Goal: Find contact information: Find contact information

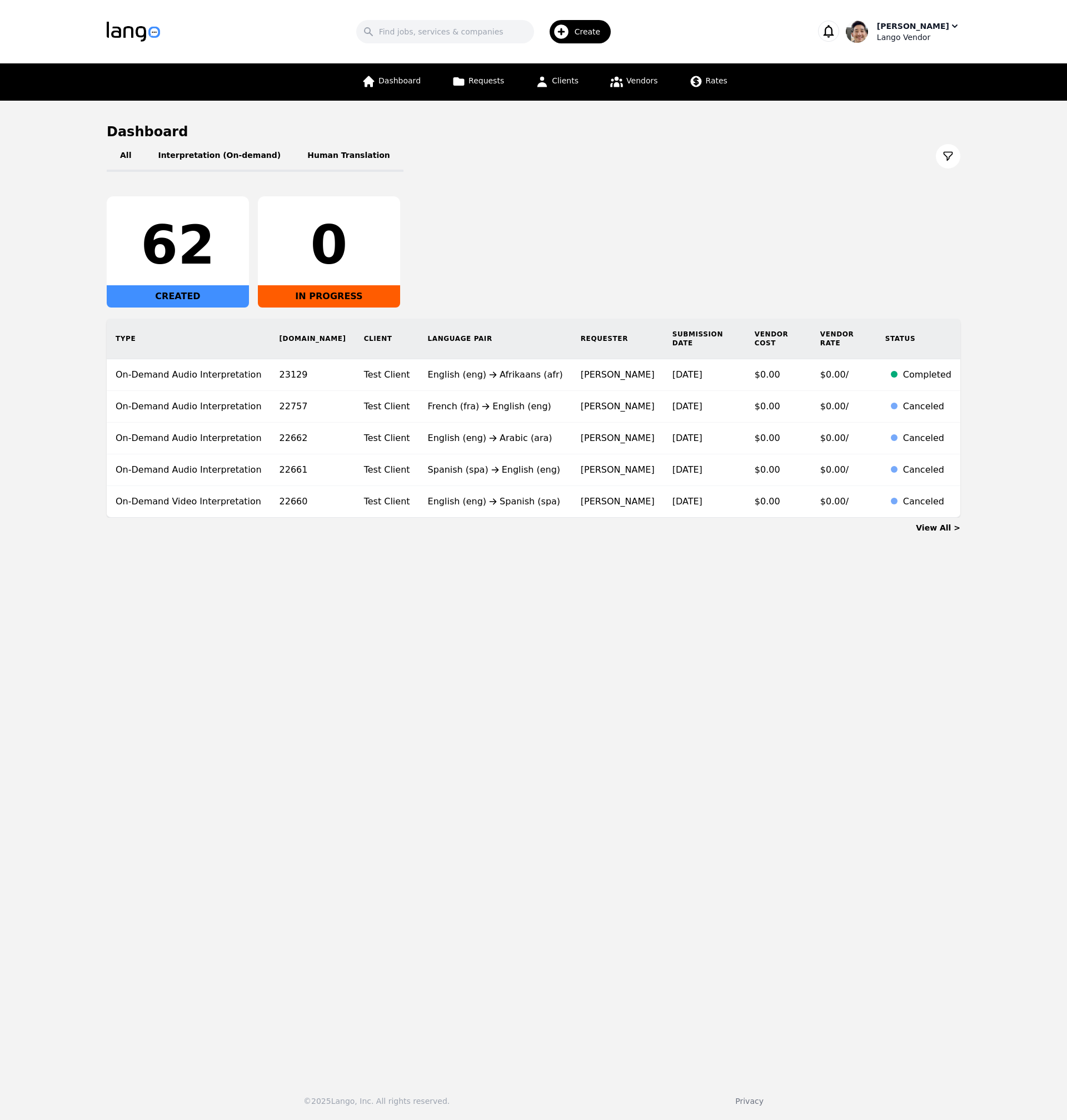
click at [920, 24] on div "[PERSON_NAME]" at bounding box center [913, 26] width 72 height 11
click at [897, 84] on div "Settings Switch Company Log out" at bounding box center [902, 97] width 107 height 82
click at [910, 41] on div "Lango Vendor" at bounding box center [920, 37] width 84 height 11
click at [916, 95] on p "Switch Company" at bounding box center [906, 97] width 65 height 11
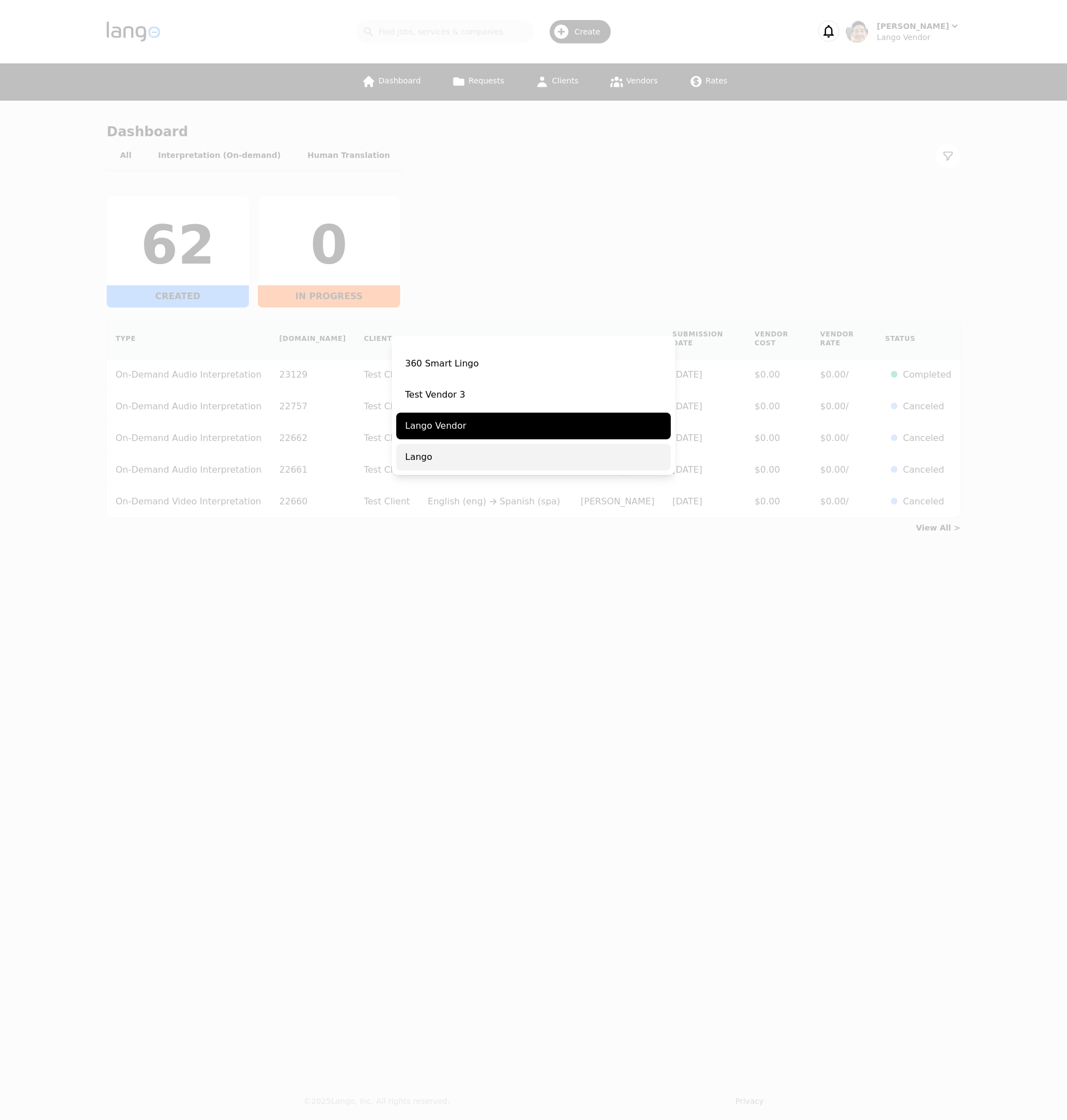
click at [441, 449] on span "Lango" at bounding box center [534, 456] width 275 height 26
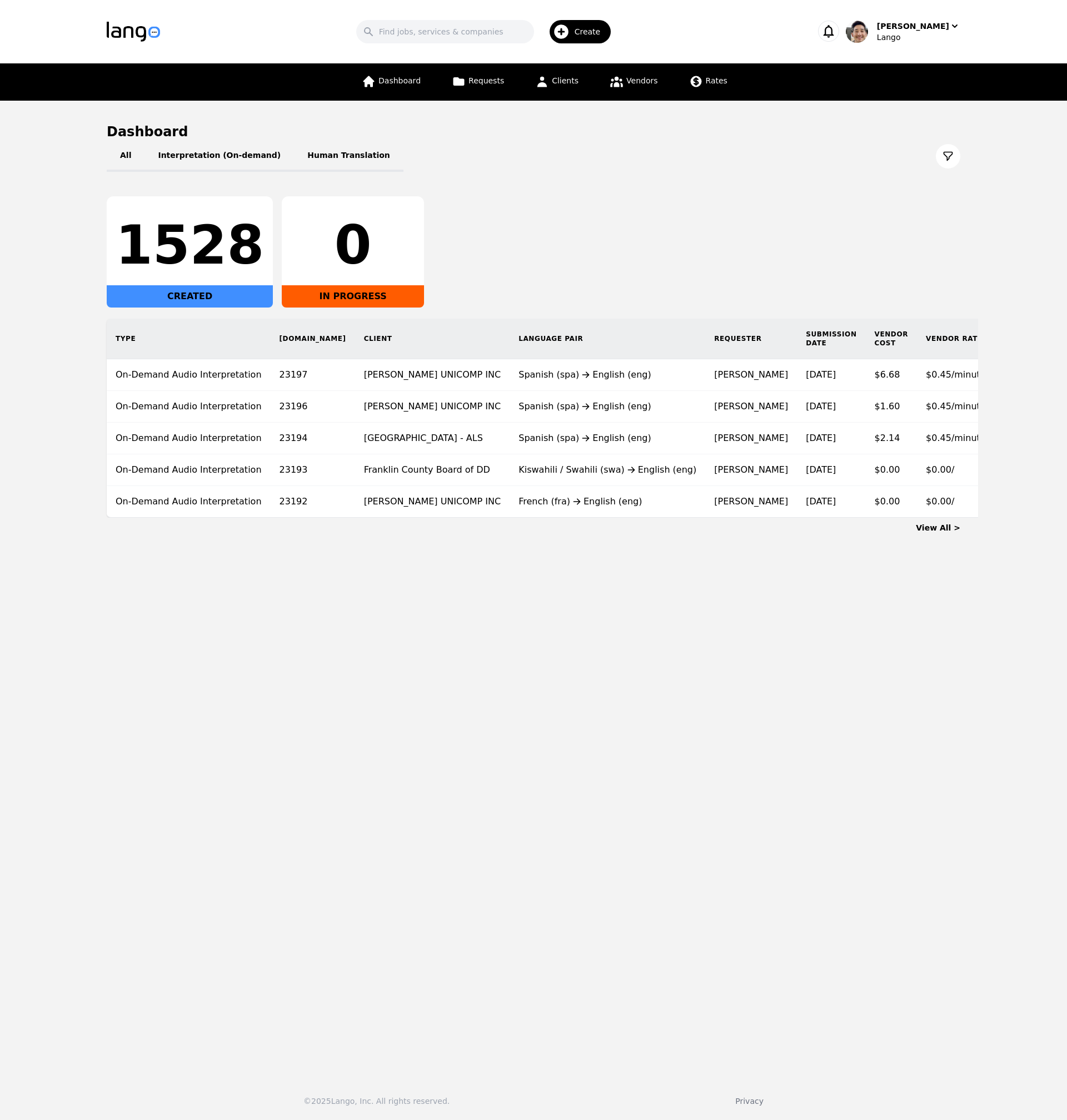
click at [679, 181] on div "All Interpretation (On-demand) Human Translation 1528 CREATED 0 IN PROGRESS Typ…" at bounding box center [534, 329] width 854 height 377
click at [574, 87] on link "Clients" at bounding box center [557, 82] width 56 height 37
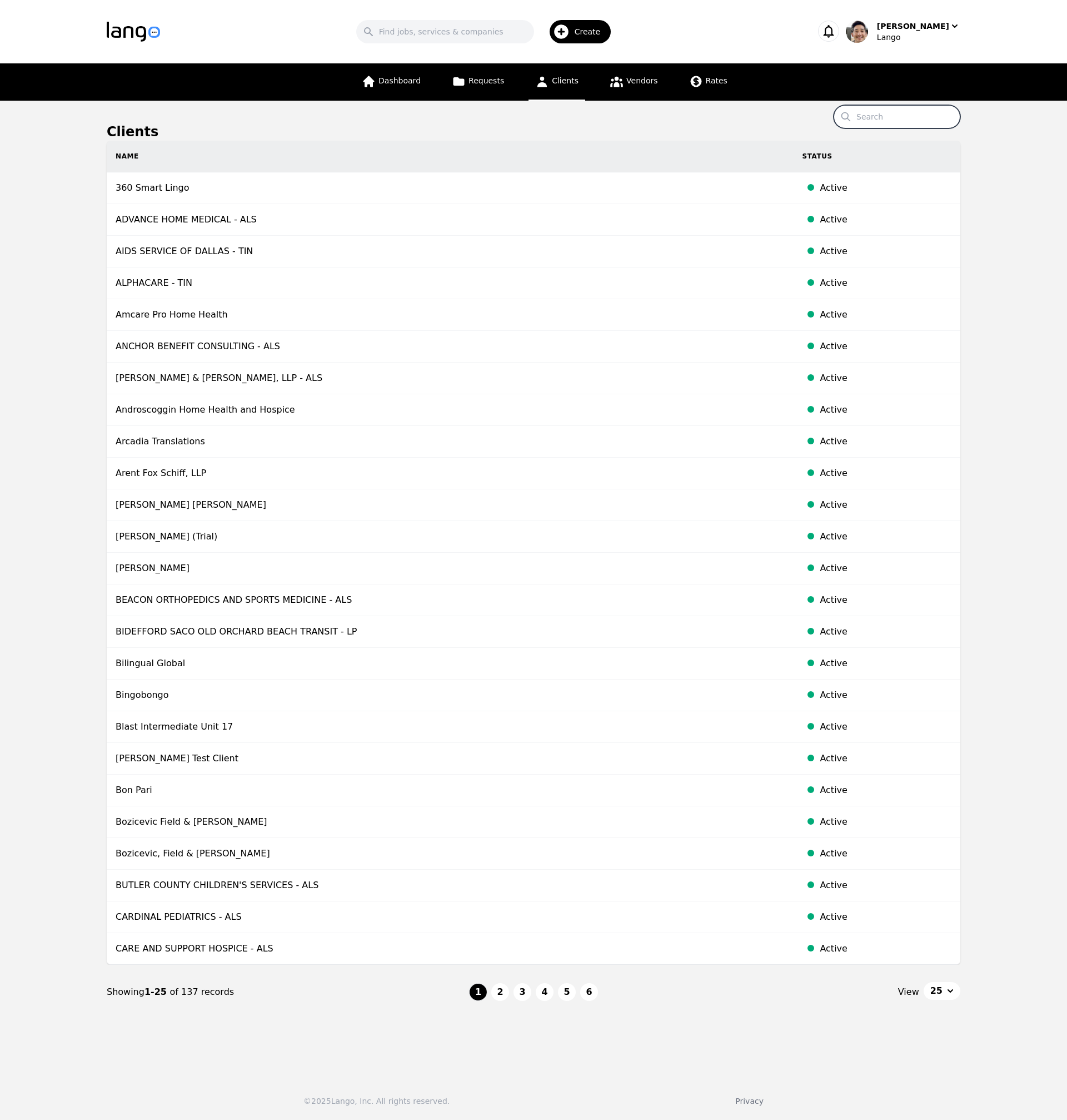
click at [887, 119] on input "Search" at bounding box center [897, 117] width 127 height 24
paste input "Amcare Pro Home Health - 404"
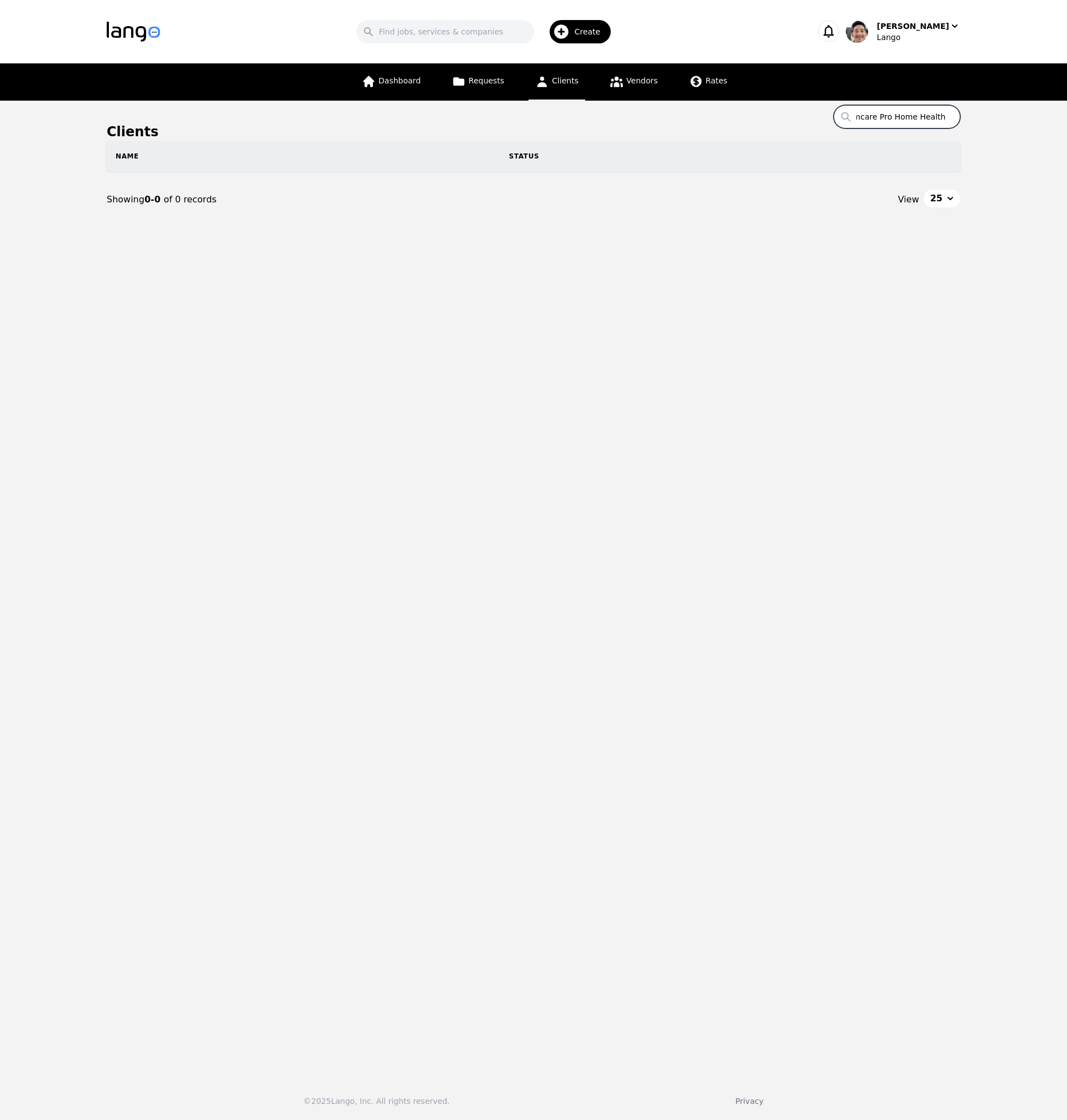
scroll to position [0, 15]
type input "Amcare"
click at [367, 189] on td "Amcare Pro Home Health" at bounding box center [393, 188] width 574 height 32
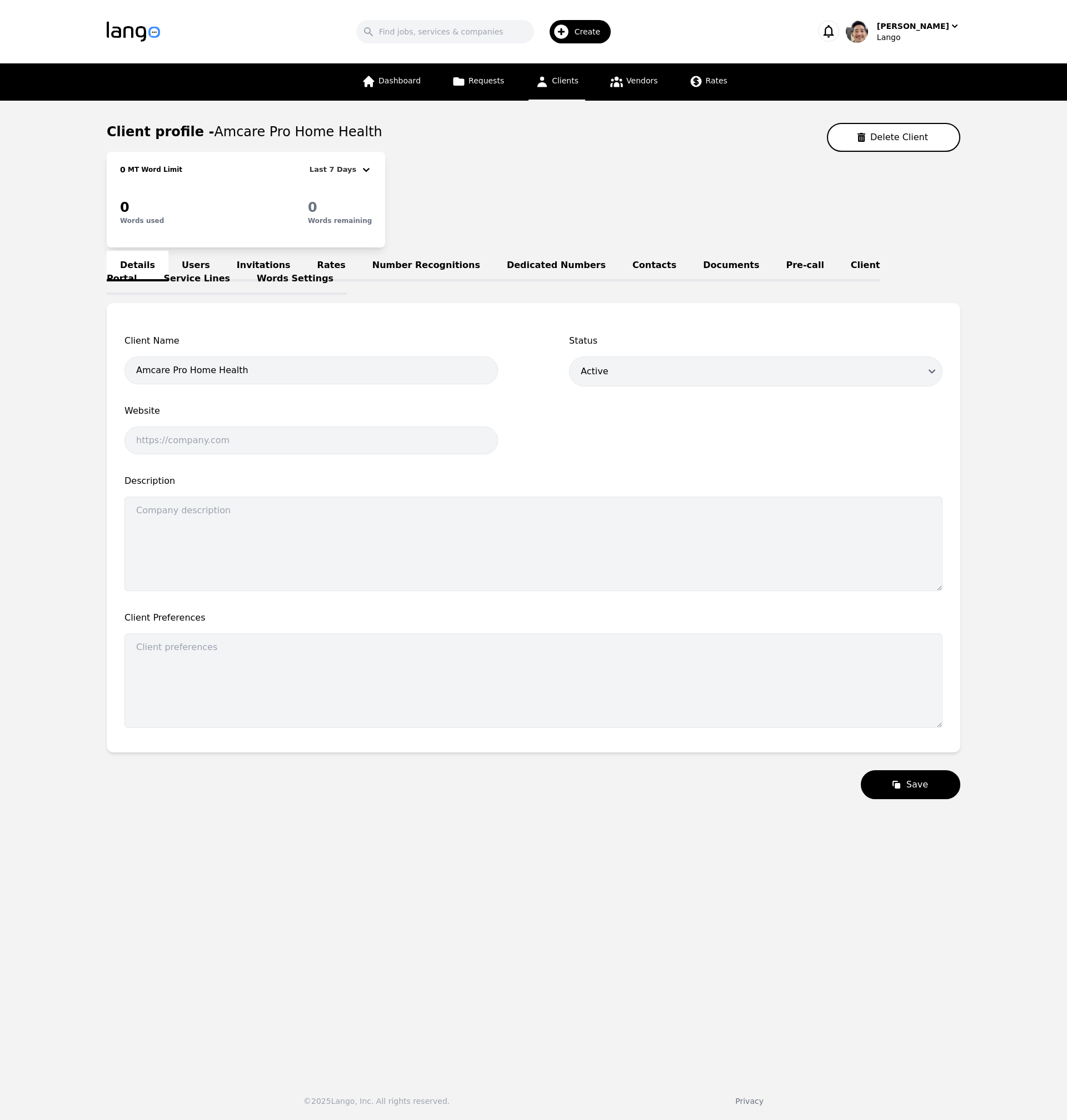
click at [197, 263] on link "Users" at bounding box center [196, 266] width 55 height 31
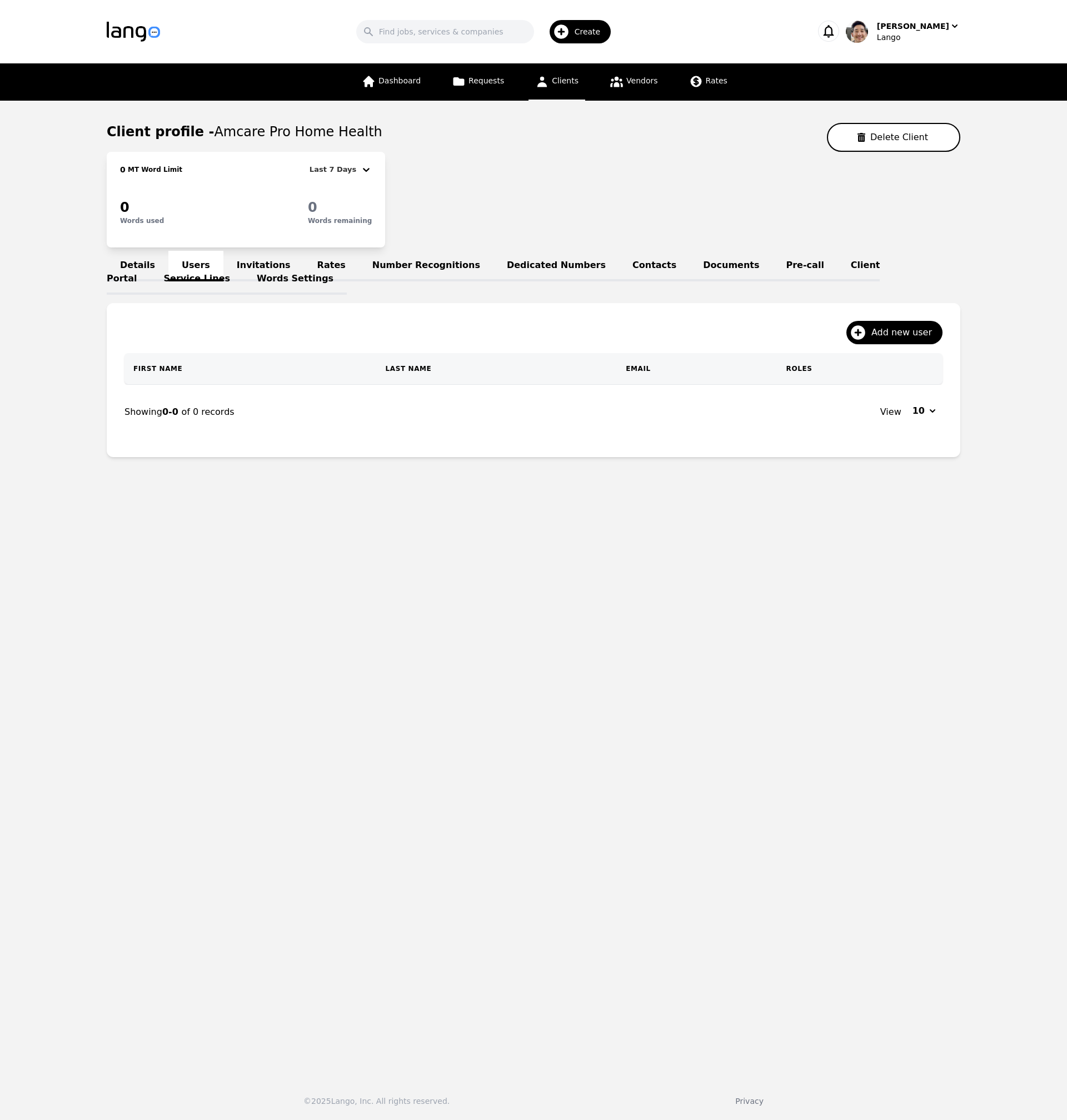
click at [237, 263] on link "Invitations" at bounding box center [263, 266] width 81 height 31
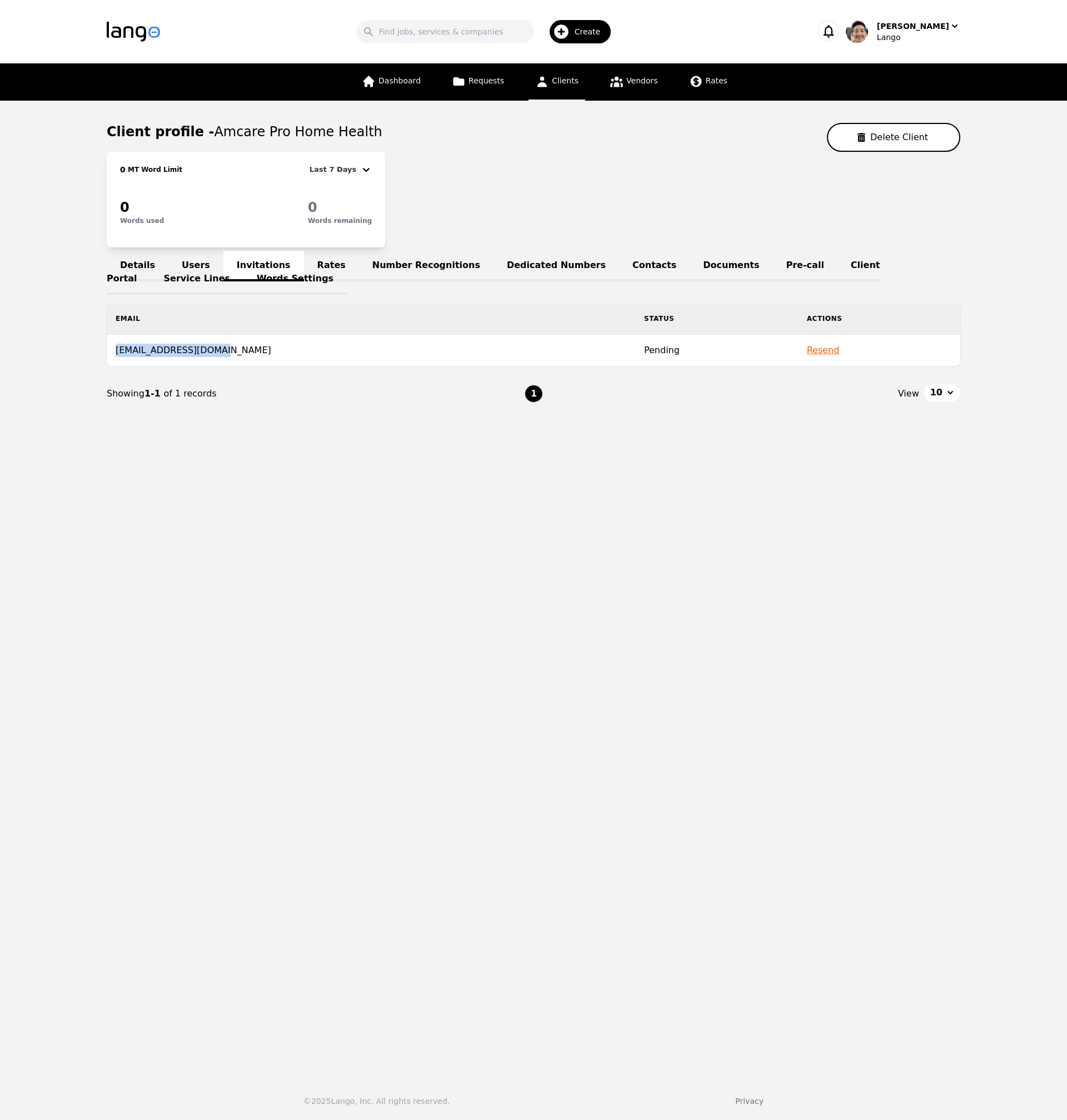
drag, startPoint x: 228, startPoint y: 349, endPoint x: 117, endPoint y: 352, distance: 111.0
click at [117, 352] on td "zmahadi@amcarepro.com" at bounding box center [371, 351] width 529 height 32
copy td "zmahadi@amcarepro.com"
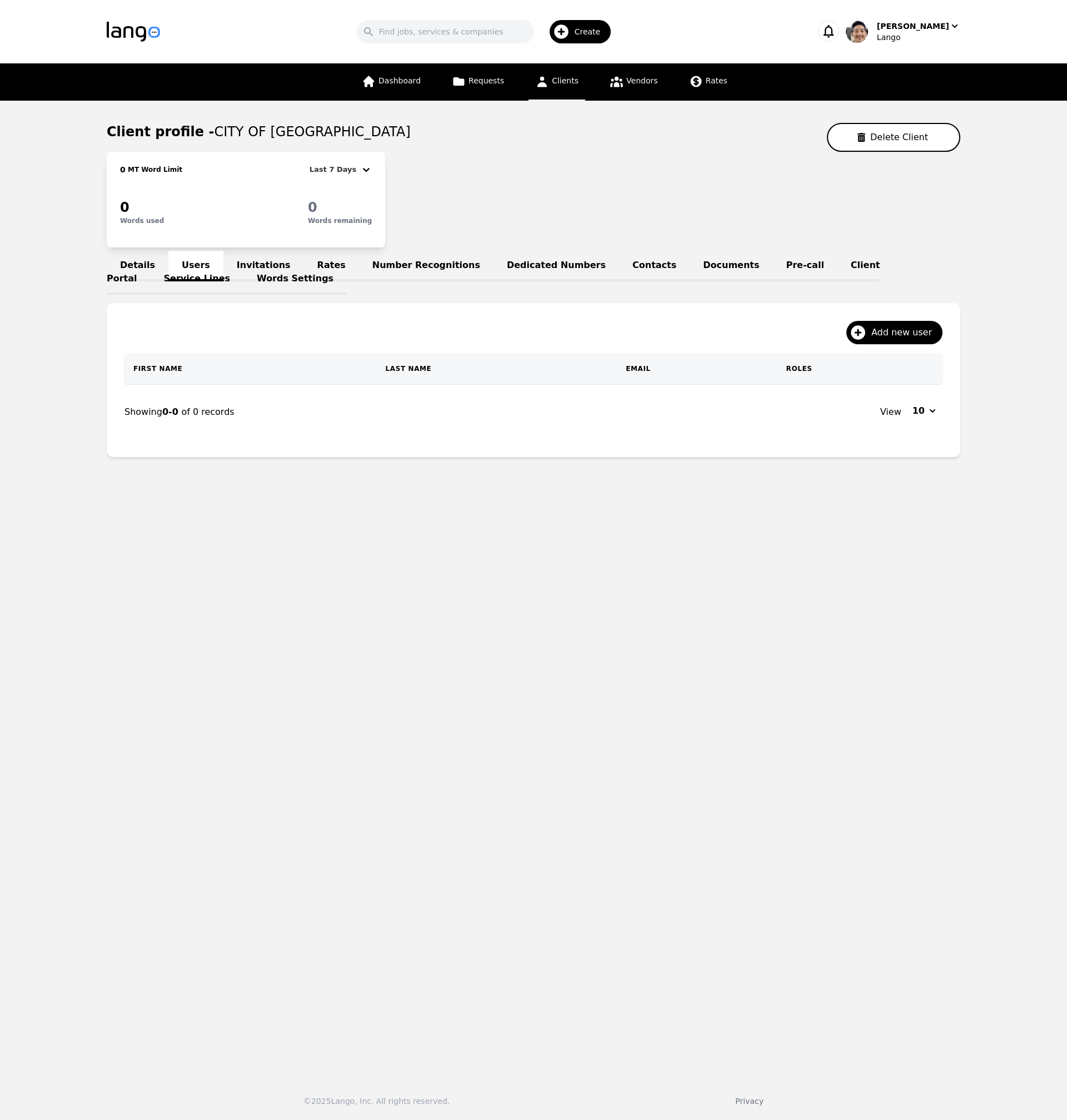
click at [594, 799] on main "Client profile - CITY OF PHOENIX - PHX AIRPORT COMMAND CENTER Delete Client 0 M…" at bounding box center [534, 585] width 1067 height 968
click at [262, 262] on link "Invitations" at bounding box center [263, 266] width 81 height 31
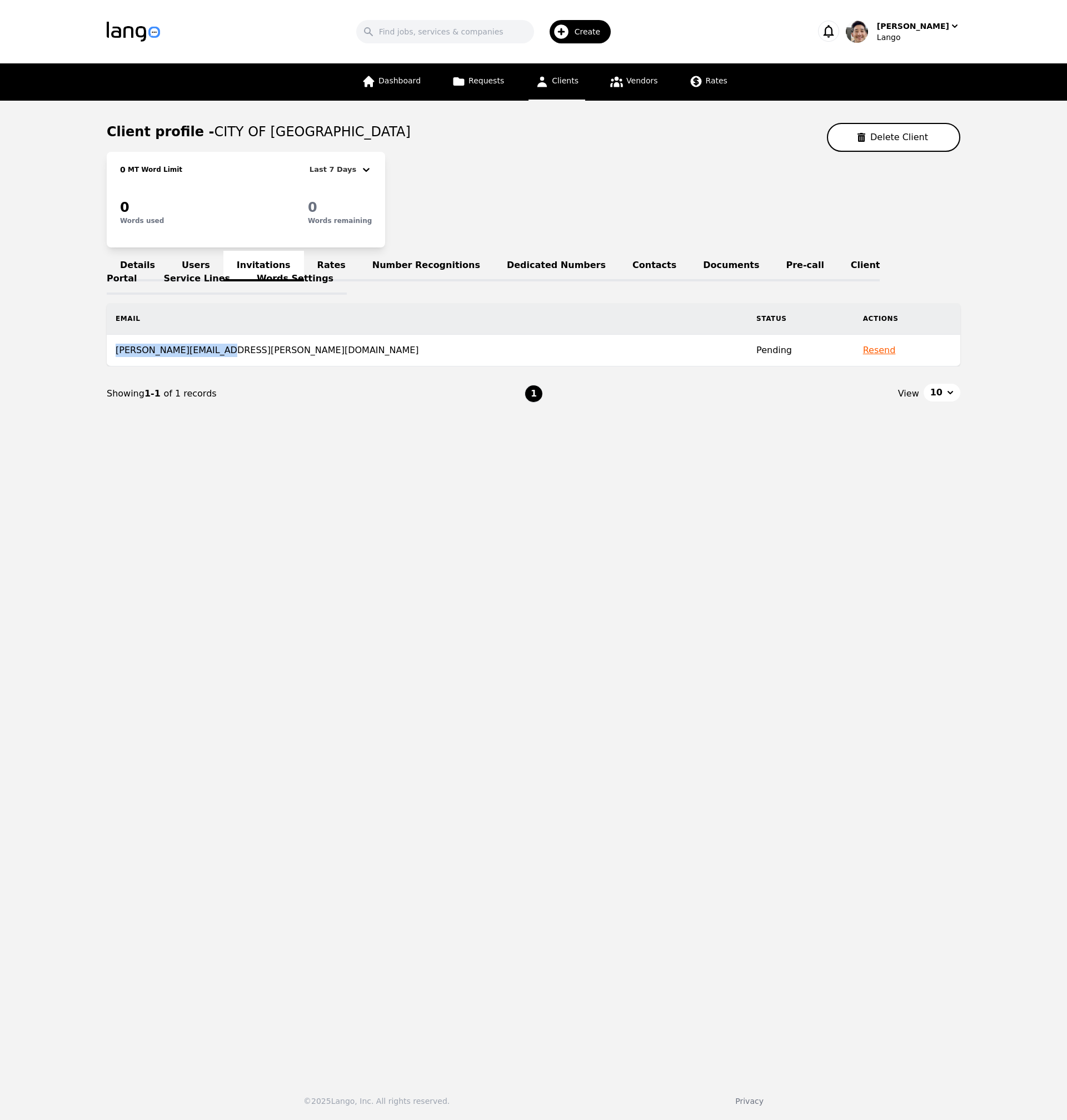
drag, startPoint x: 218, startPoint y: 351, endPoint x: 115, endPoint y: 353, distance: 103.0
click at [115, 353] on td "simon.kane@phoenix.gov" at bounding box center [427, 351] width 641 height 32
copy td "simon.kane@phoenix.gov"
click at [366, 503] on main "Client profile - CITY OF PHOENIX - PHX AIRPORT COMMAND CENTER Delete Client 0 M…" at bounding box center [534, 585] width 1067 height 968
drag, startPoint x: 237, startPoint y: 352, endPoint x: 112, endPoint y: 353, distance: 125.0
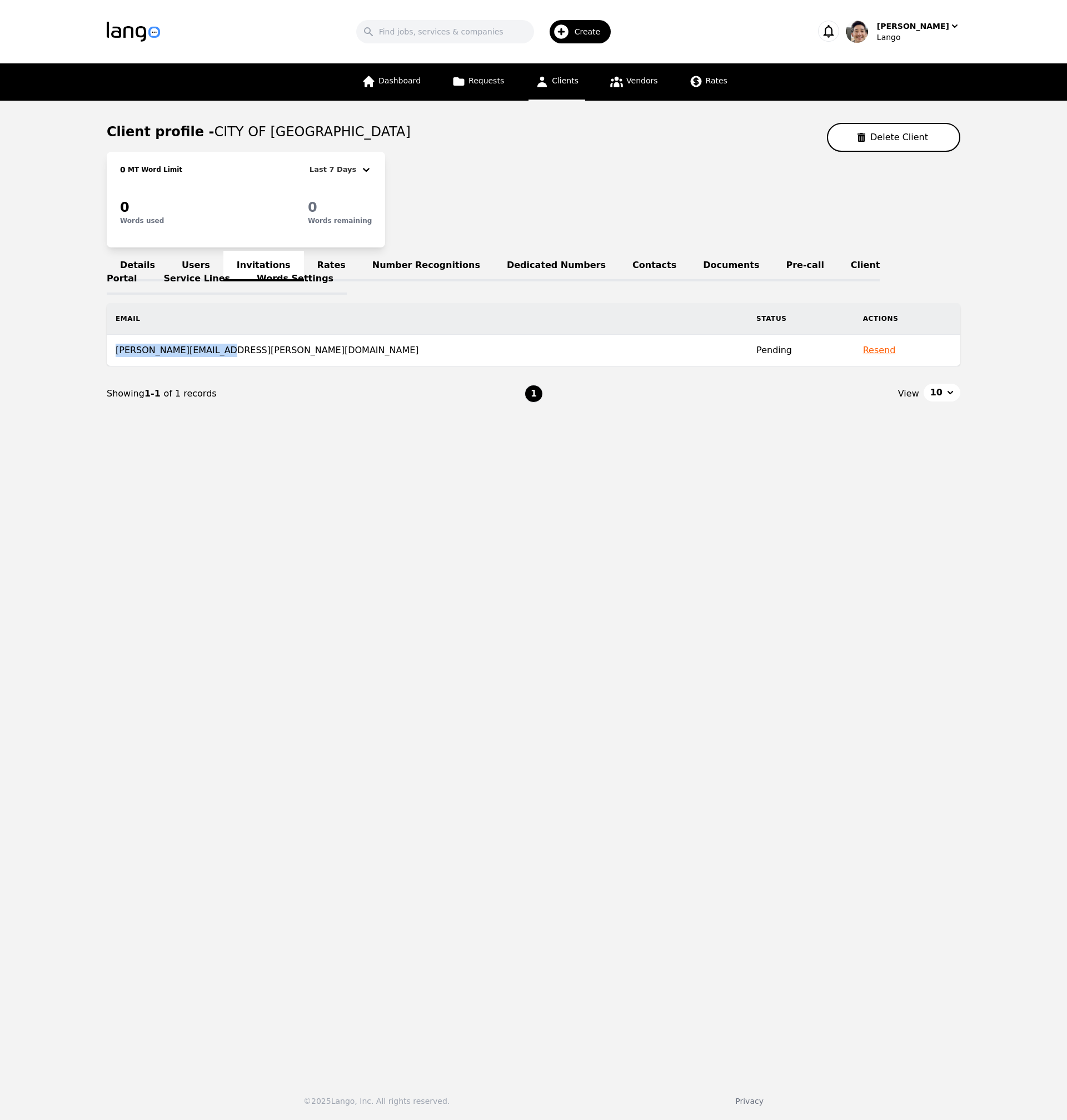
click at [112, 353] on td "simon.kane@phoenix.gov" at bounding box center [427, 351] width 641 height 32
copy td "simon.kane@phoenix.gov"
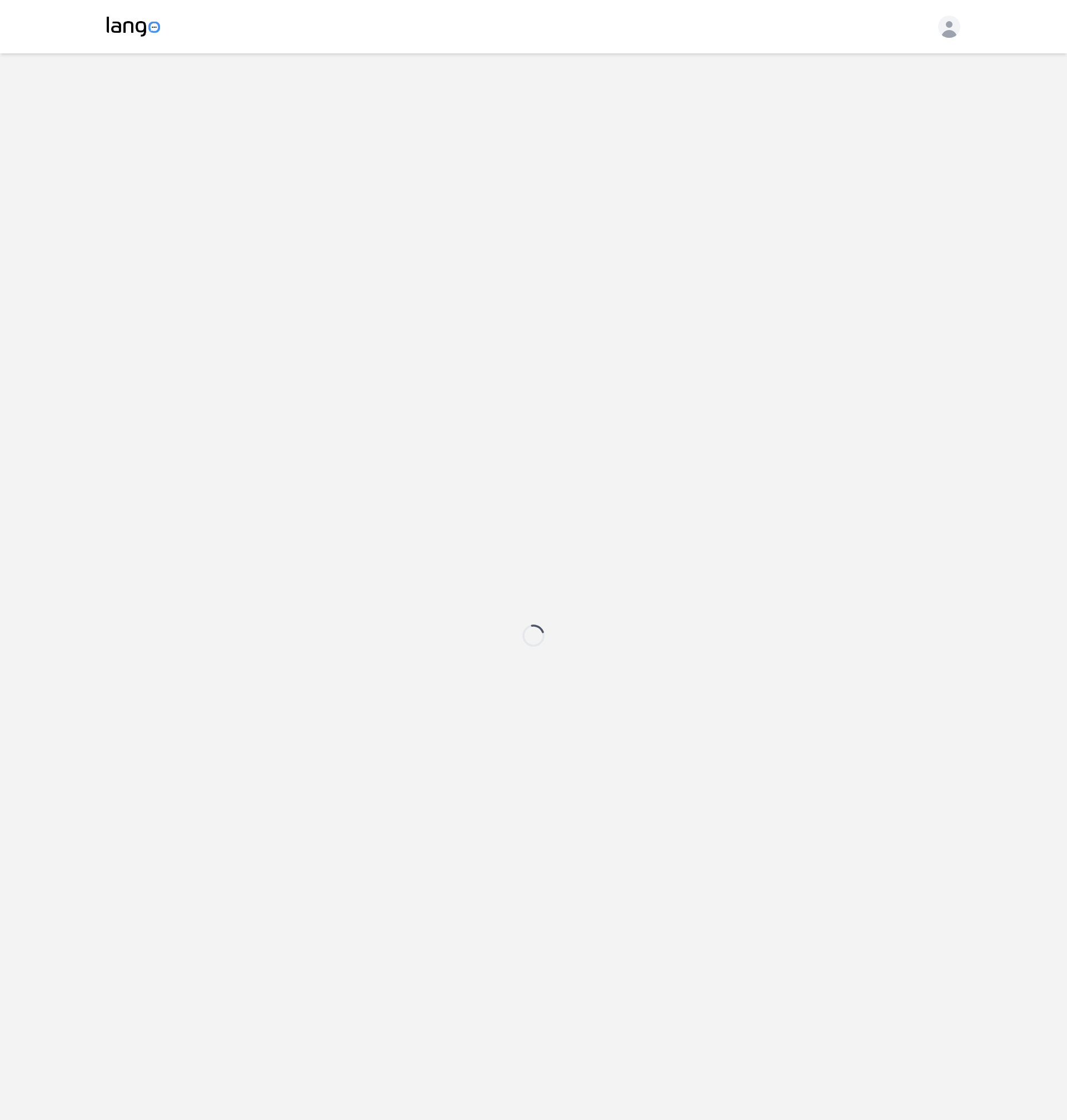
select select "active"
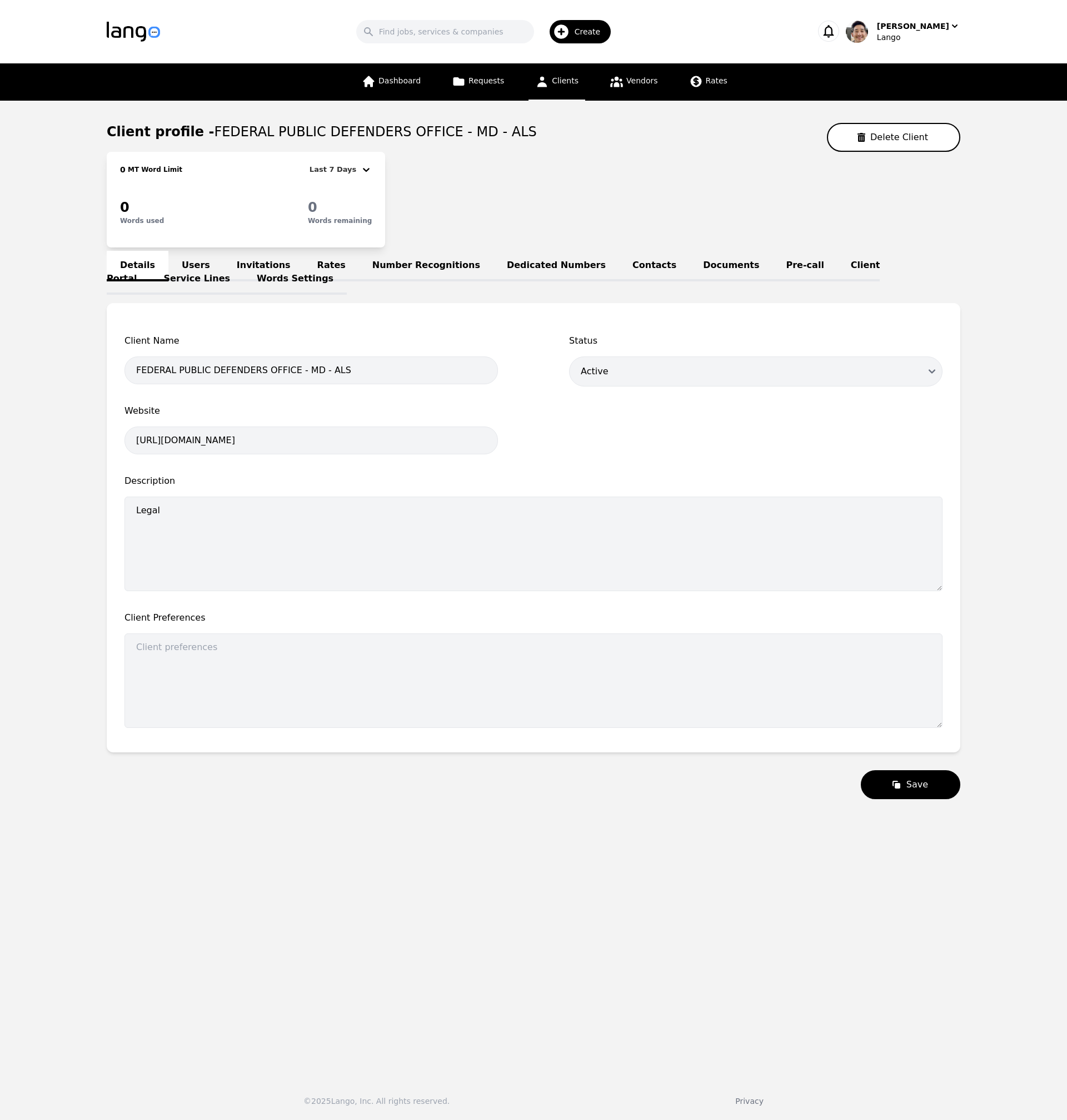
click at [481, 178] on div "0 MT Word Limit Last 7 Days 0 Words used 0 Words remaining" at bounding box center [534, 199] width 854 height 96
click at [260, 265] on link "Invitations" at bounding box center [263, 266] width 81 height 31
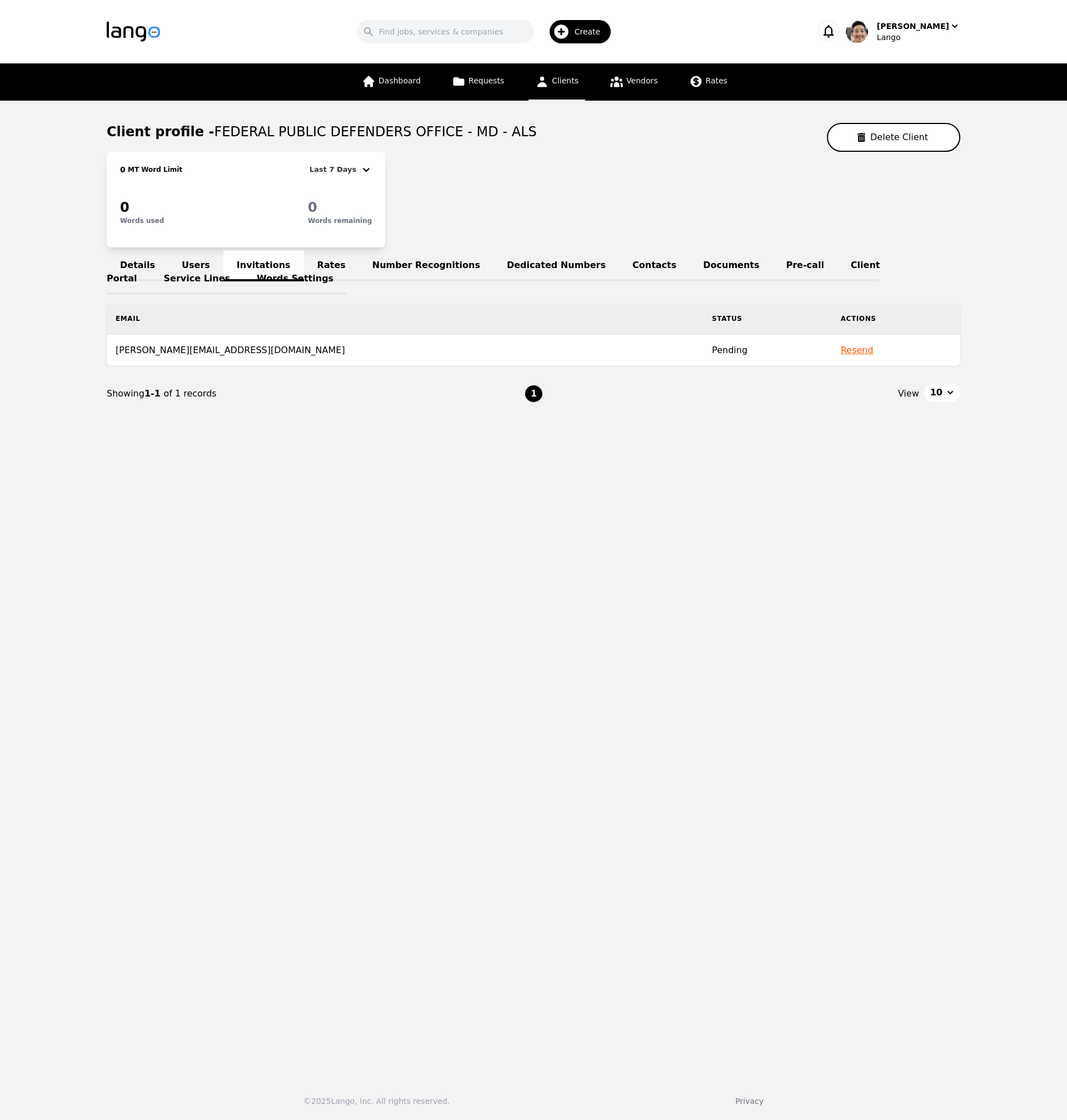
click at [243, 264] on link "Words Settings" at bounding box center [295, 280] width 104 height 31
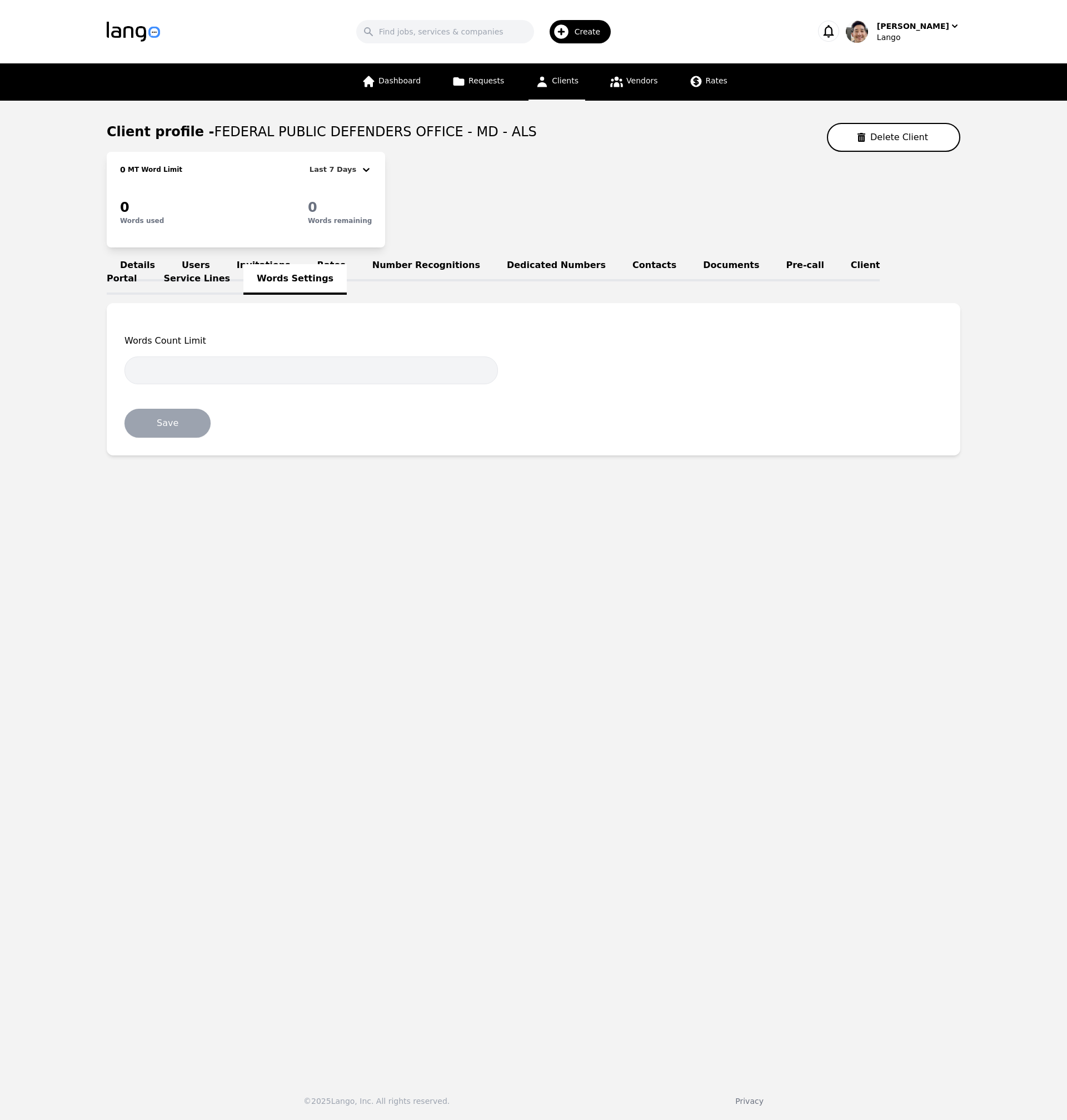
click at [253, 266] on link "Invitations" at bounding box center [263, 266] width 81 height 31
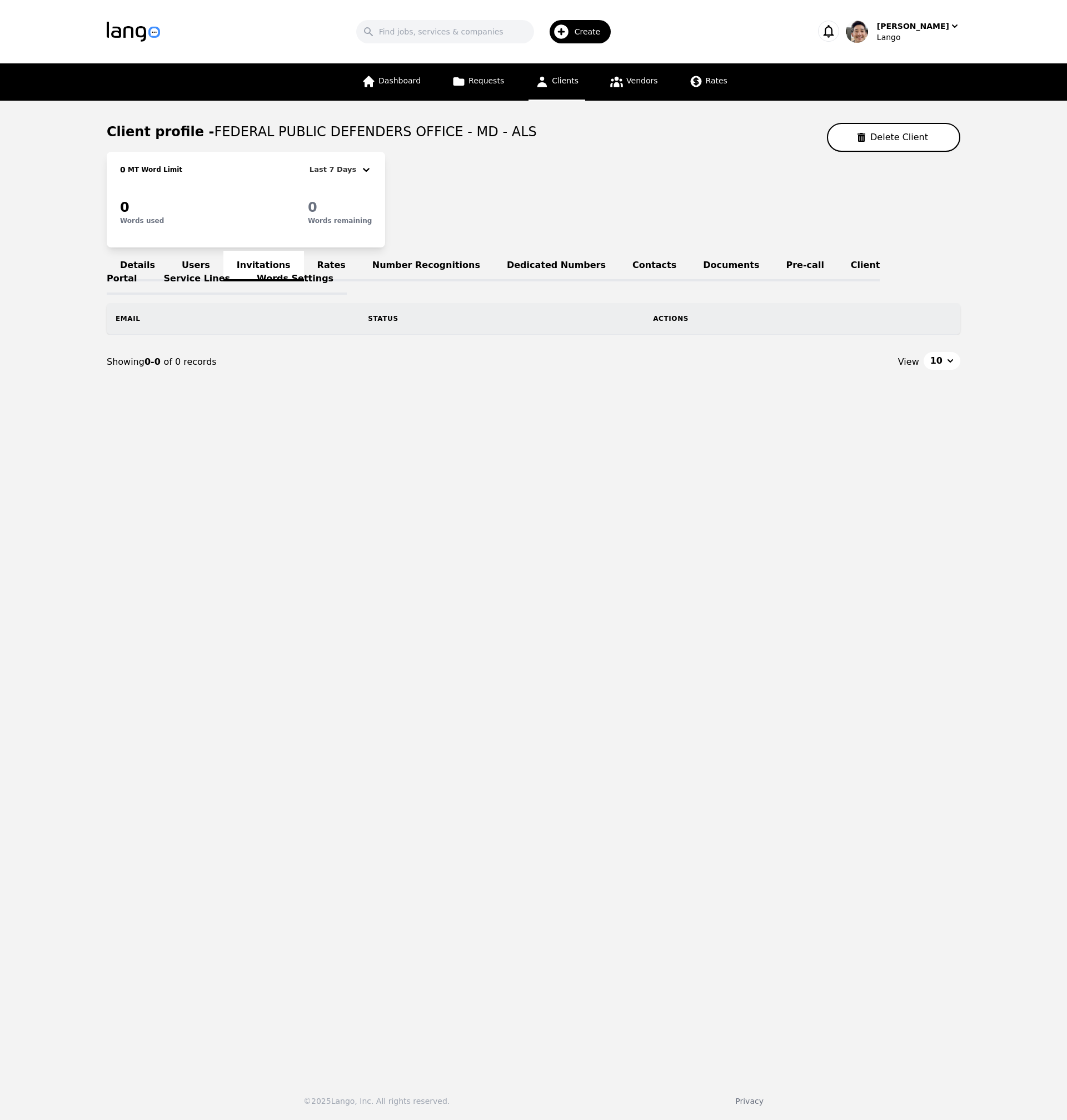
click at [199, 258] on link "Users" at bounding box center [196, 266] width 55 height 31
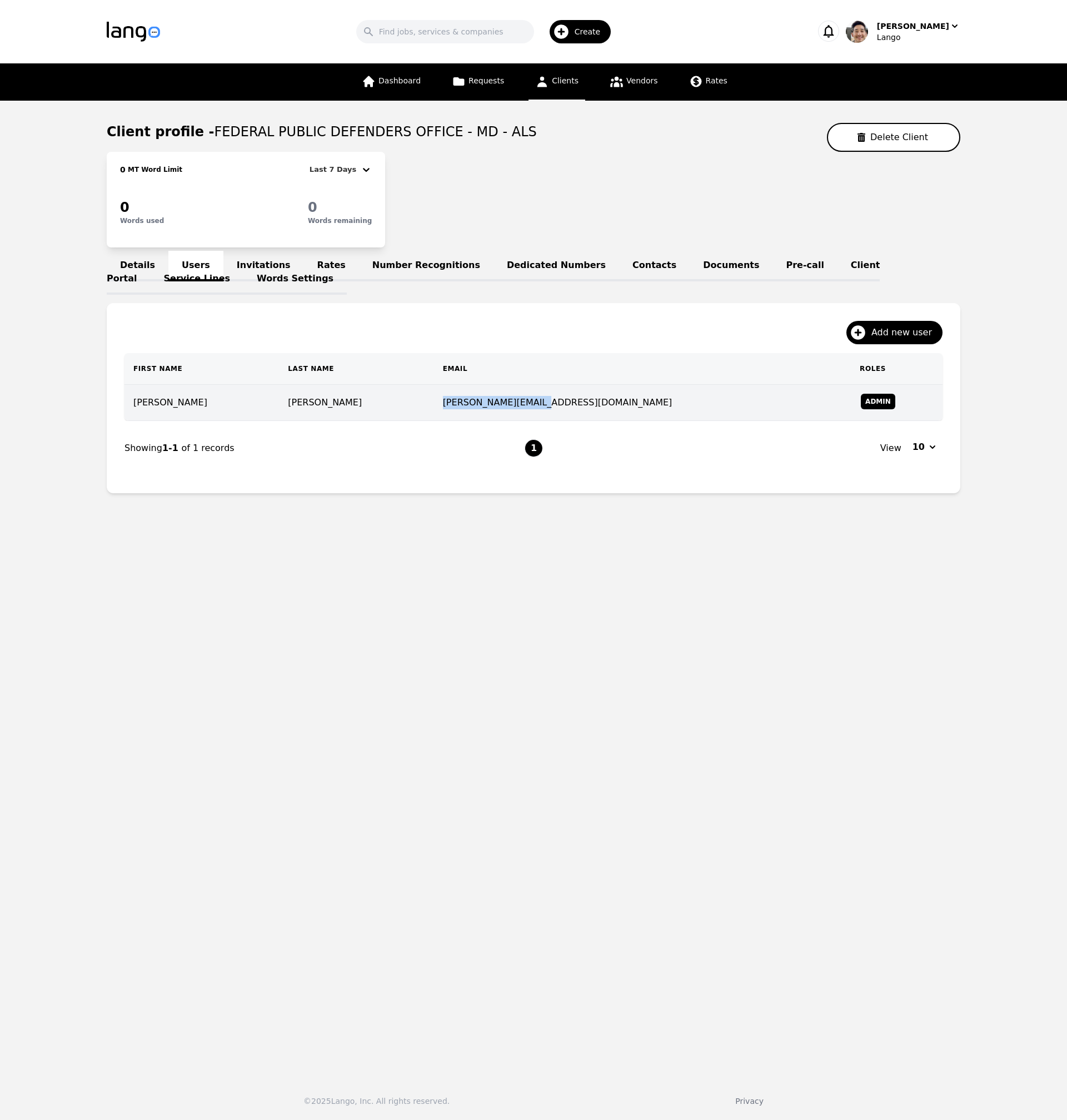
drag, startPoint x: 584, startPoint y: 406, endPoint x: 486, endPoint y: 408, distance: 98.0
click at [486, 408] on td "raquel_bowley@fd.org" at bounding box center [643, 403] width 417 height 36
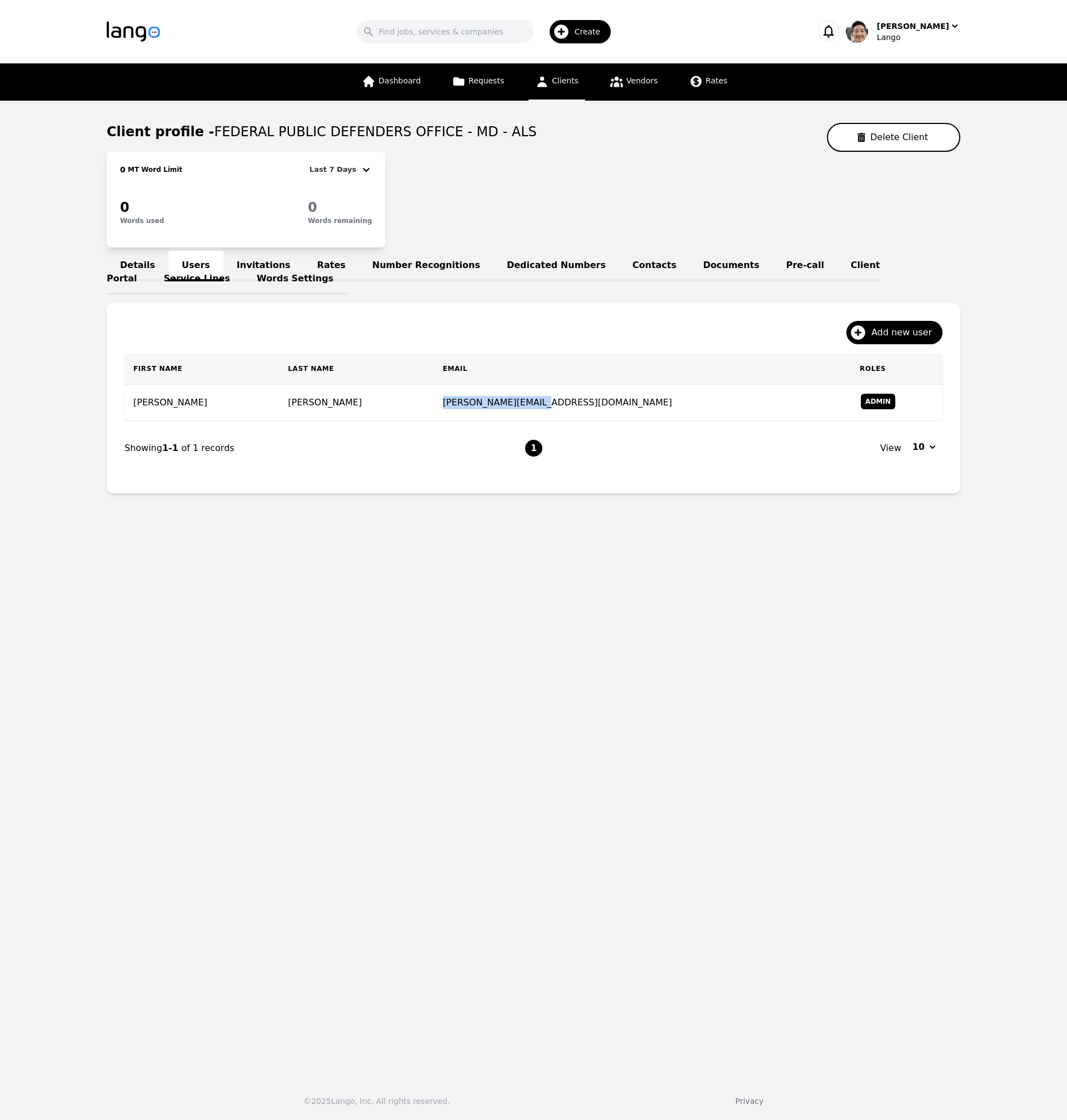
copy td "raquel_bowley@fd.org"
